Goal: Transaction & Acquisition: Purchase product/service

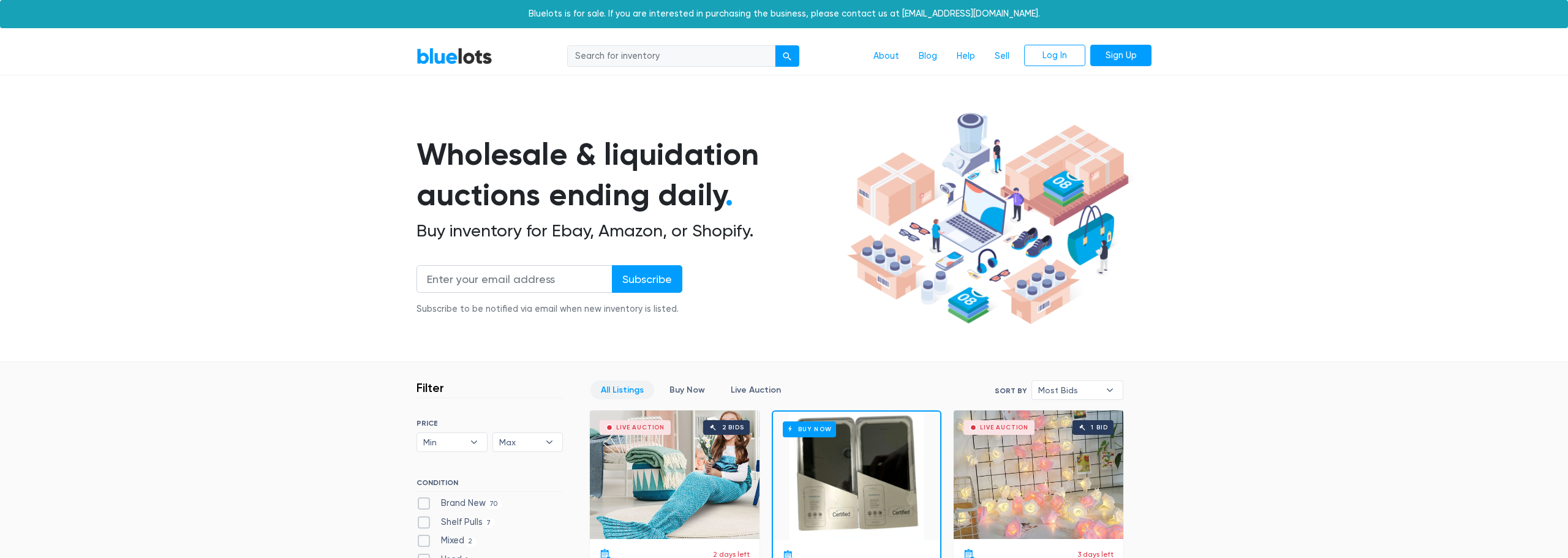
click at [651, 60] on input "search" at bounding box center [671, 56] width 209 height 22
type input "free people"
click at [788, 57] on div "submit" at bounding box center [786, 56] width 8 height 8
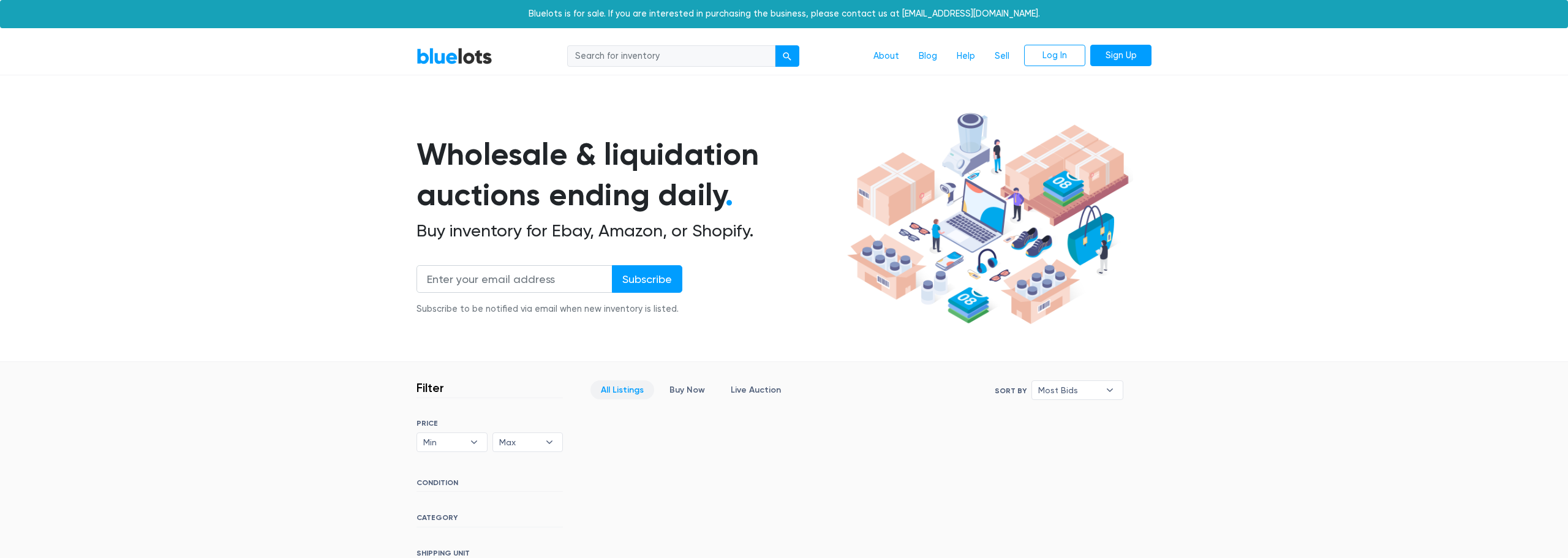
click at [604, 57] on input "search" at bounding box center [671, 56] width 209 height 22
